Goal: Information Seeking & Learning: Learn about a topic

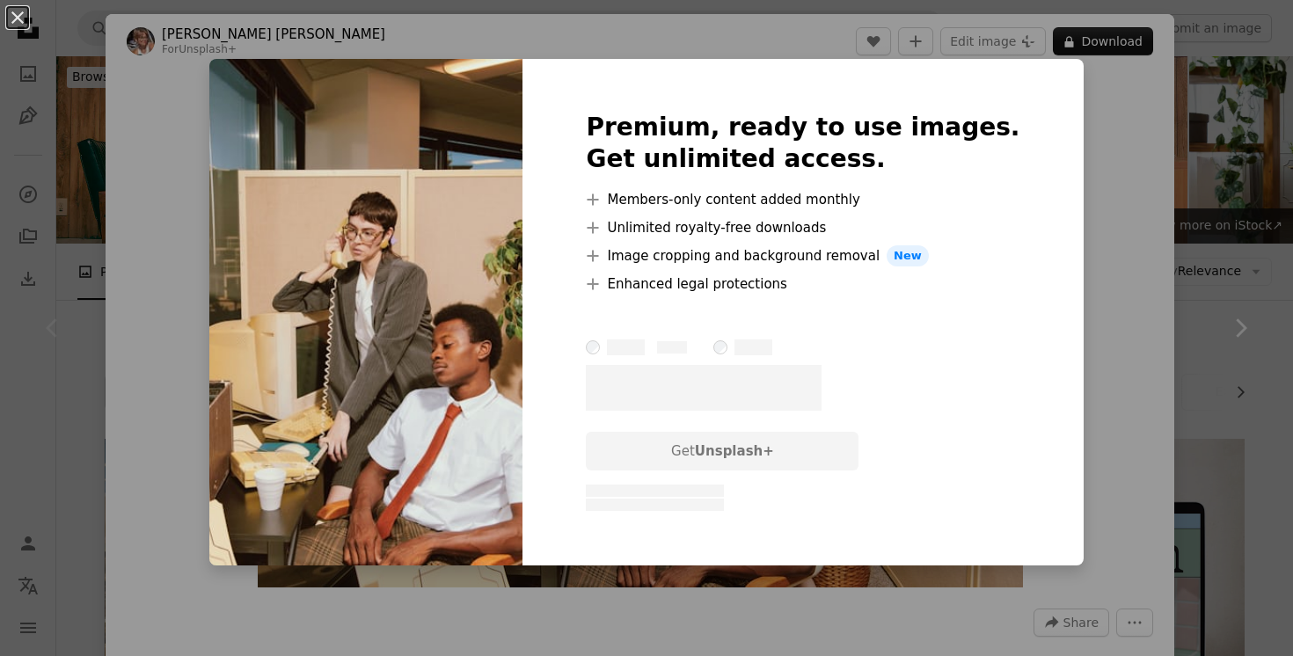
scroll to position [42, 0]
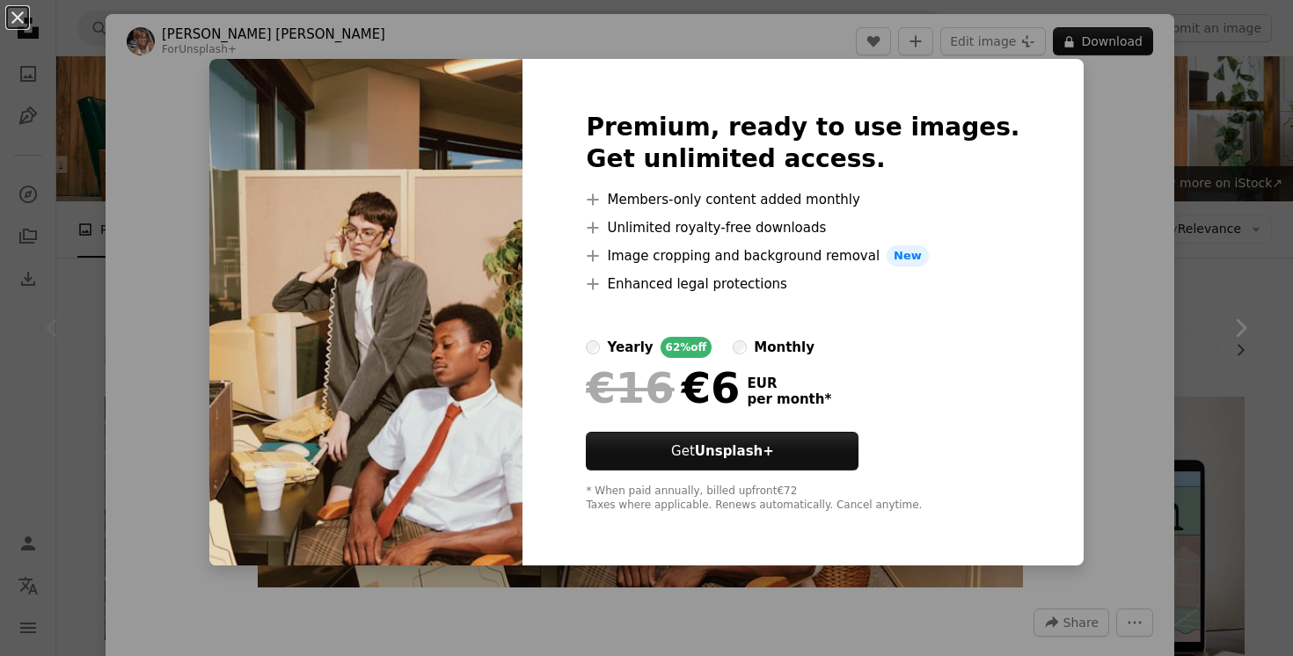
click at [801, 339] on div "monthly" at bounding box center [784, 347] width 61 height 21
click at [18, 18] on button "An X shape" at bounding box center [17, 17] width 21 height 21
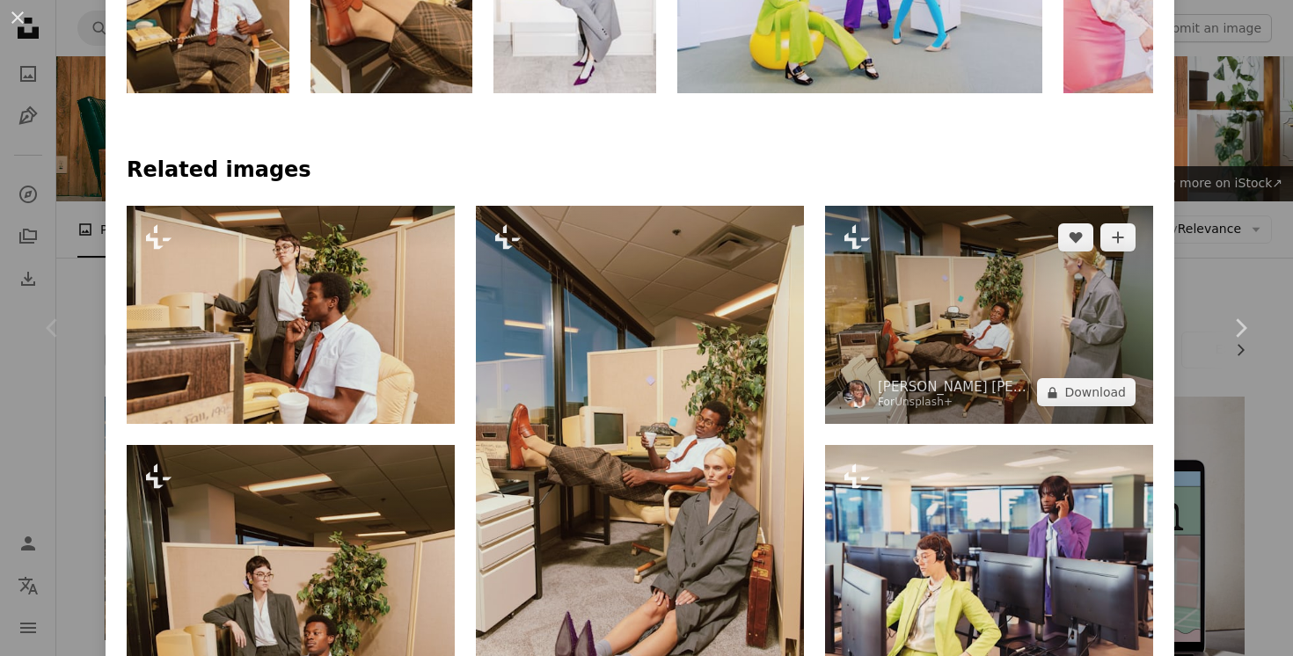
scroll to position [835, 0]
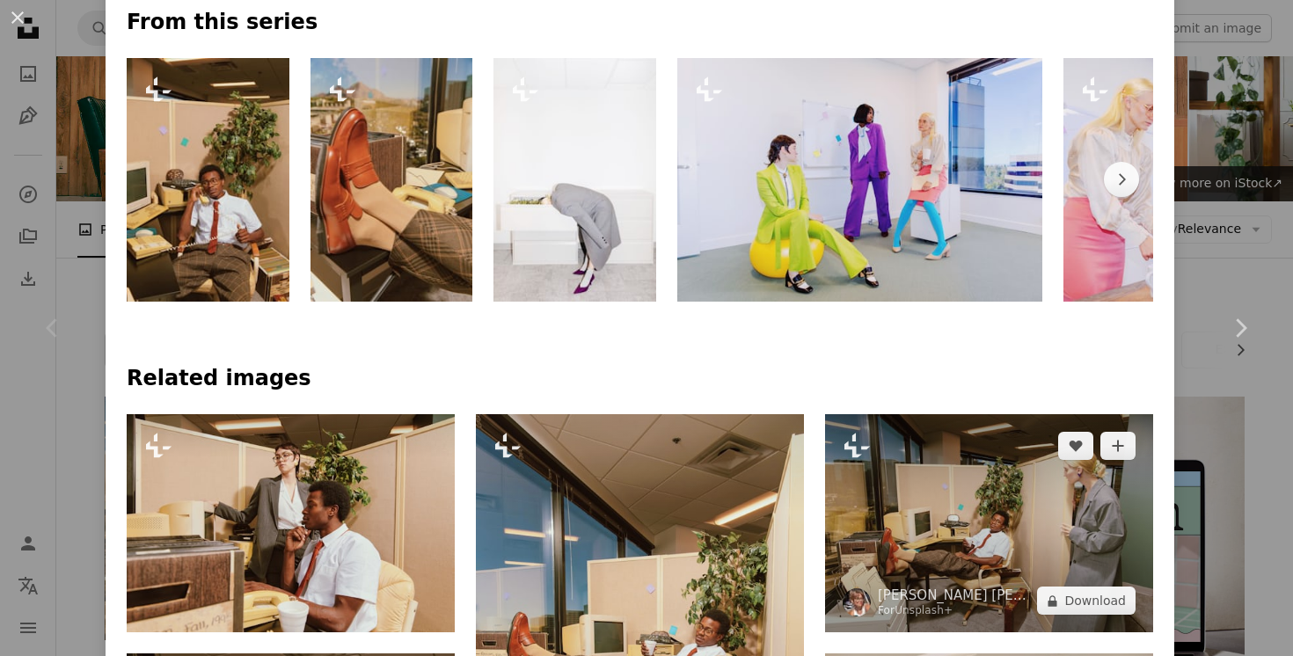
click at [1011, 534] on img at bounding box center [989, 523] width 328 height 218
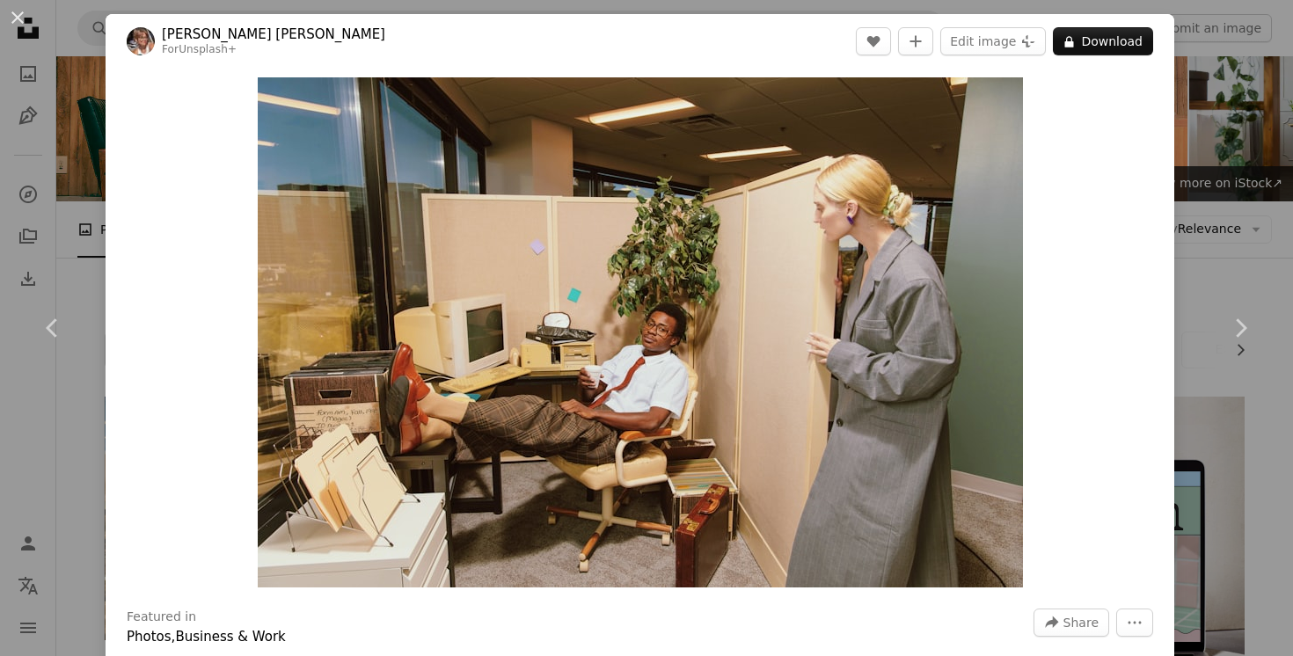
click at [1252, 87] on div "An X shape Chevron left Chevron right [PERSON_NAME] [PERSON_NAME] For Unsplash+…" at bounding box center [646, 328] width 1293 height 656
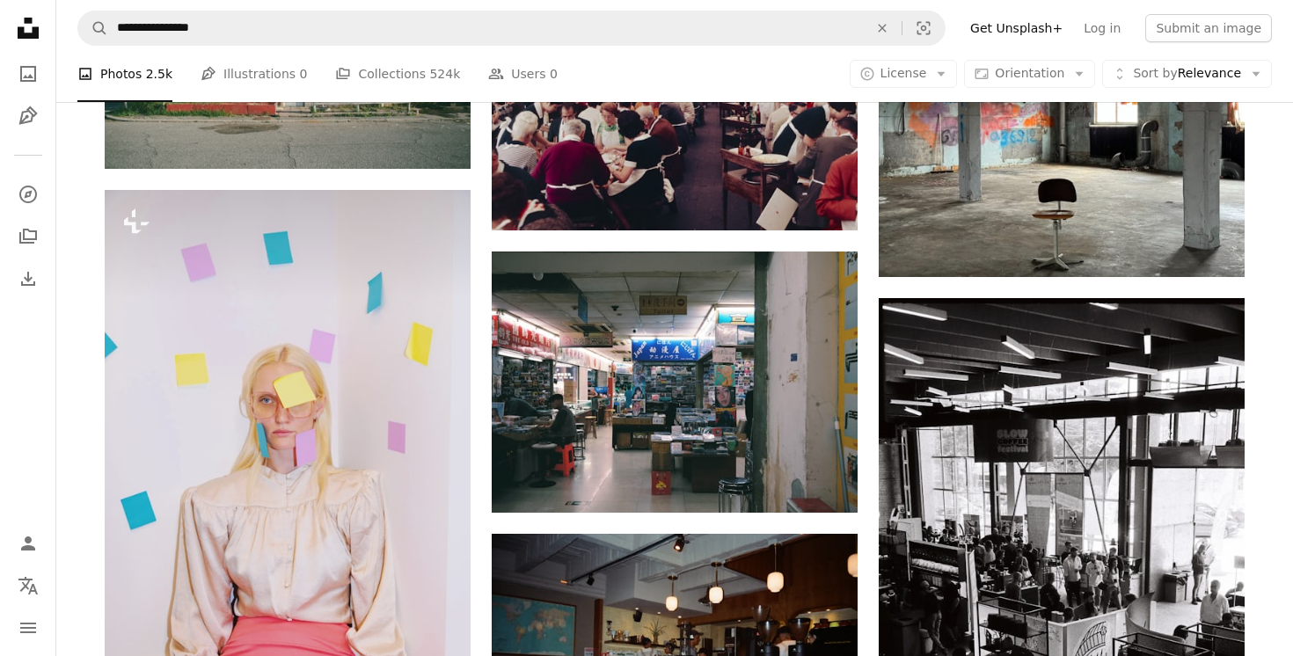
scroll to position [8894, 0]
